Goal: Transaction & Acquisition: Purchase product/service

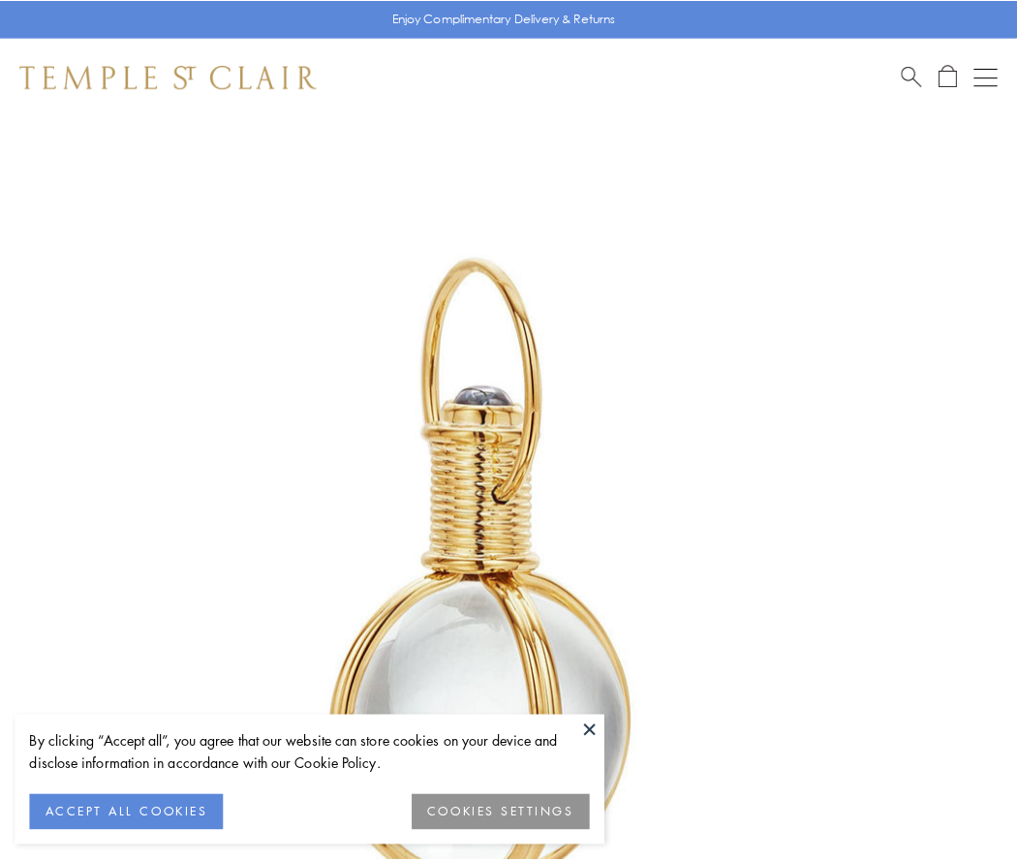
scroll to position [506, 0]
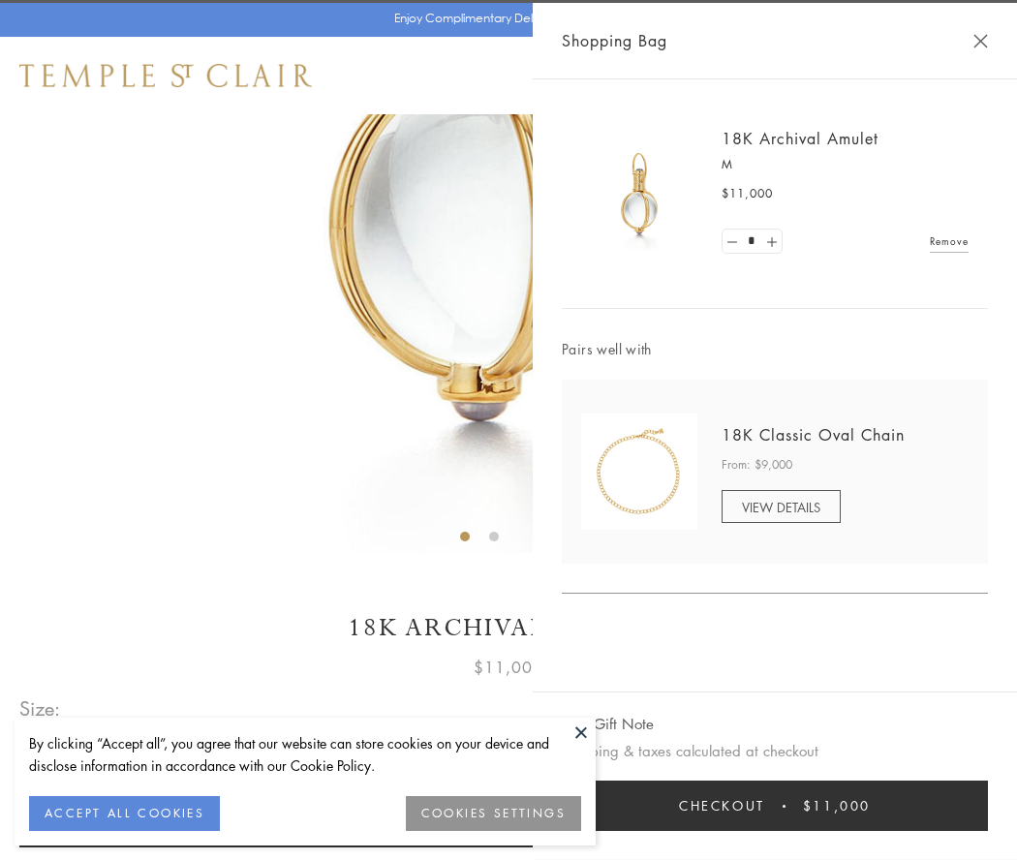
click at [775, 806] on button "Checkout $11,000" at bounding box center [775, 806] width 426 height 50
